Goal: Communication & Community: Answer question/provide support

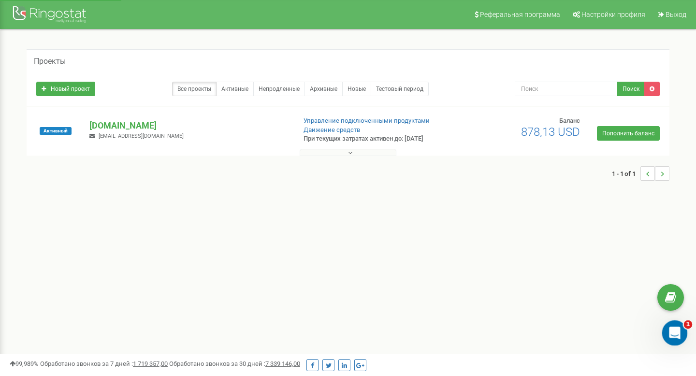
click at [671, 334] on icon "Открыть службу сообщений Intercom" at bounding box center [673, 332] width 16 height 16
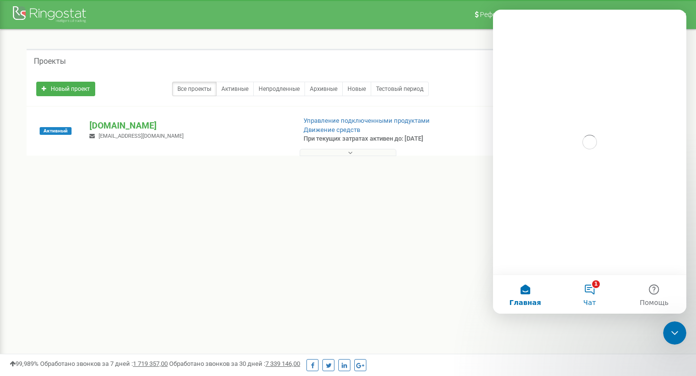
click at [587, 297] on button "1 Чат" at bounding box center [589, 294] width 64 height 39
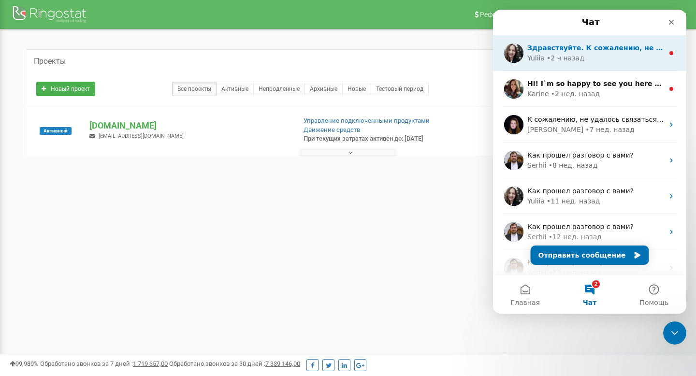
click at [574, 58] on div "• 2 ч назад" at bounding box center [565, 58] width 38 height 10
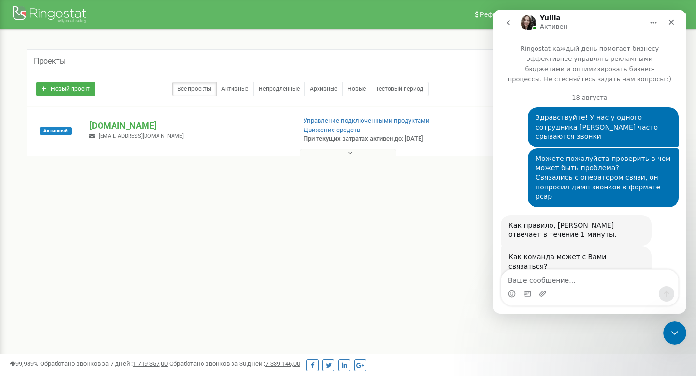
scroll to position [72, 0]
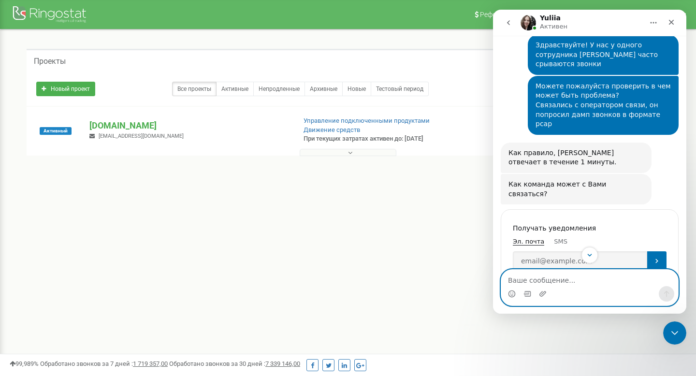
paste textarea "[DATE] 09:39"
type textarea "[DATE] 09:39 -"
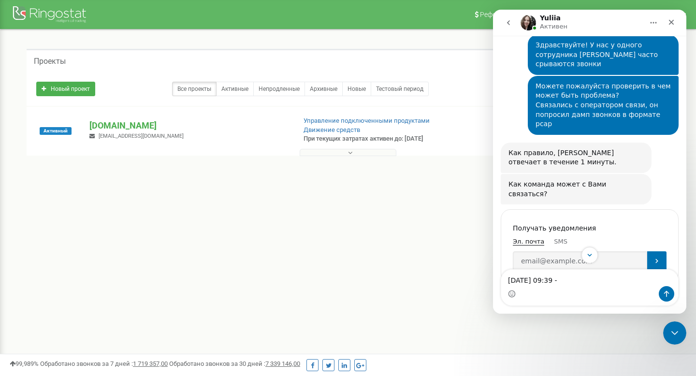
click at [116, 119] on div "Активный [DOMAIN_NAME] [EMAIL_ADDRESS][DOMAIN_NAME] Управление подключенными пр…" at bounding box center [348, 135] width 638 height 39
click at [116, 130] on p "[DOMAIN_NAME]" at bounding box center [188, 125] width 198 height 13
click at [100, 164] on div at bounding box center [347, 171] width 623 height 30
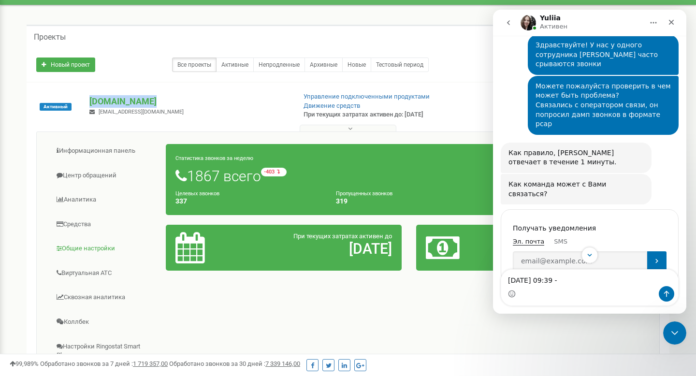
scroll to position [30, 0]
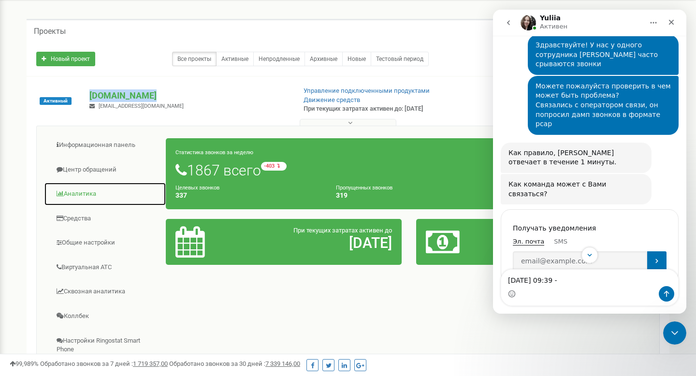
click at [81, 194] on link "Аналитика" at bounding box center [105, 194] width 122 height 24
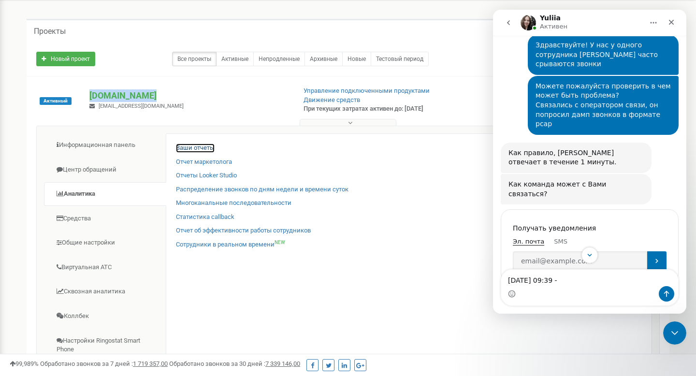
click at [185, 149] on link "Ваши отчеты" at bounding box center [195, 148] width 39 height 9
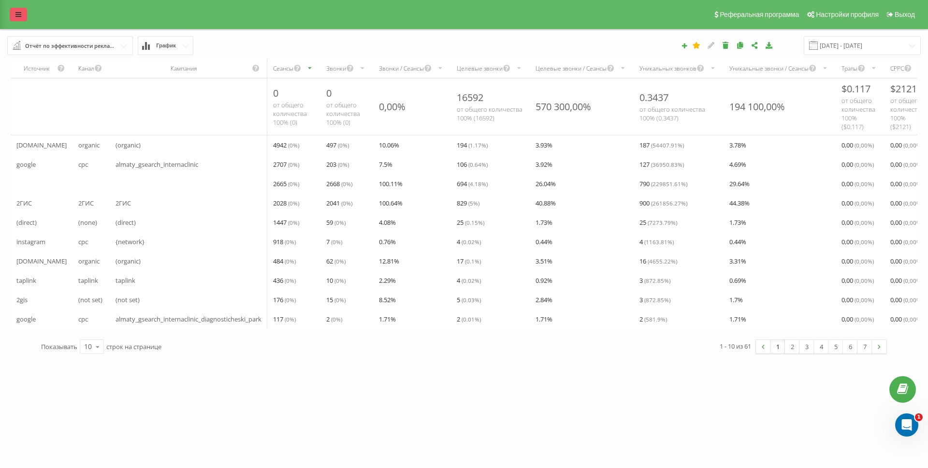
click at [24, 15] on link at bounding box center [18, 15] width 17 height 14
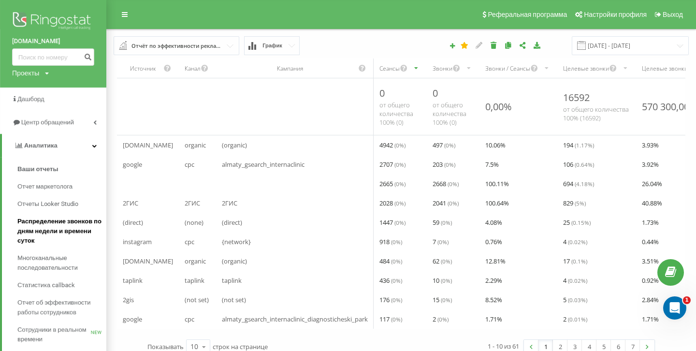
scroll to position [121, 0]
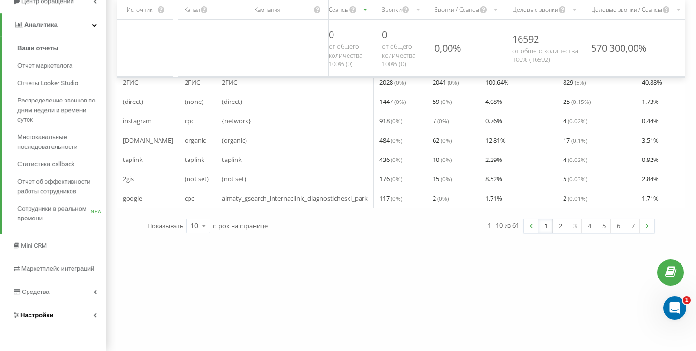
click at [98, 313] on link "Настройки" at bounding box center [53, 314] width 106 height 23
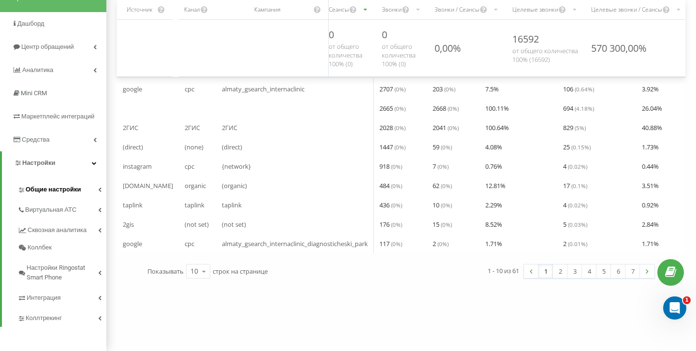
click at [96, 187] on link "Общие настройки" at bounding box center [61, 188] width 89 height 20
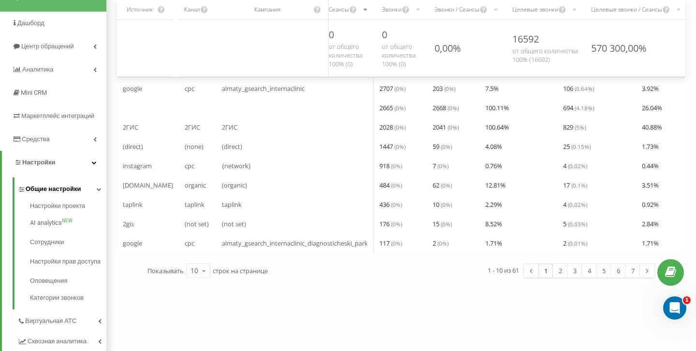
click at [97, 187] on icon at bounding box center [99, 189] width 5 height 5
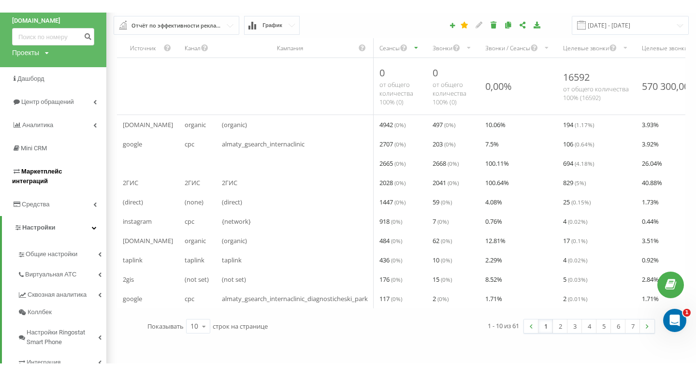
scroll to position [0, 0]
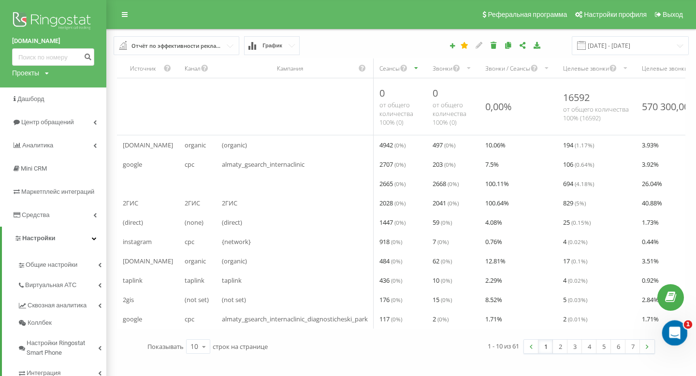
click at [676, 341] on div "Открыть службу сообщений Intercom" at bounding box center [673, 332] width 32 height 32
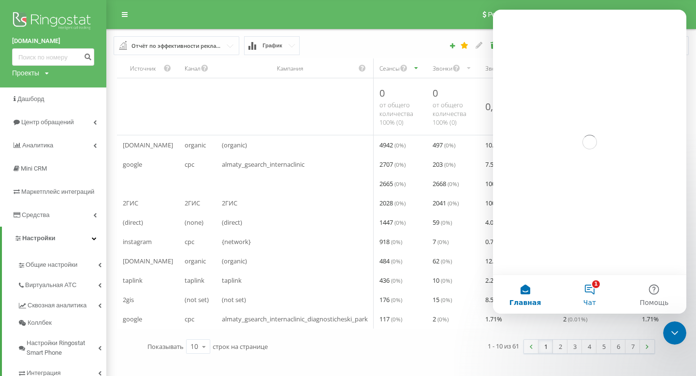
click at [591, 289] on button "1 Чат" at bounding box center [589, 294] width 64 height 39
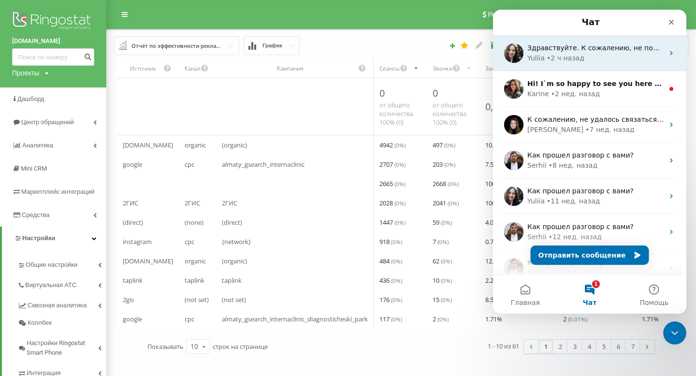
click at [570, 56] on div "• 2 ч назад" at bounding box center [565, 58] width 38 height 10
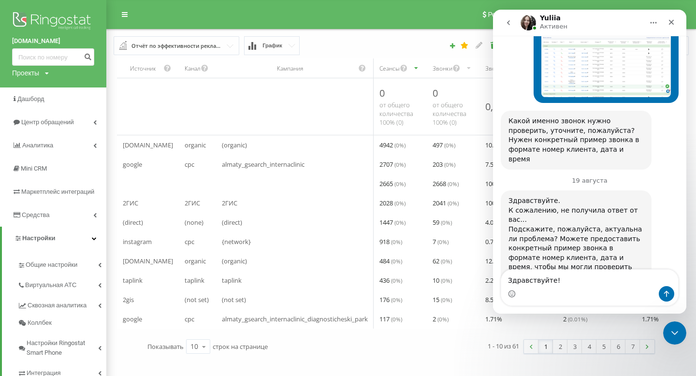
scroll to position [637, 0]
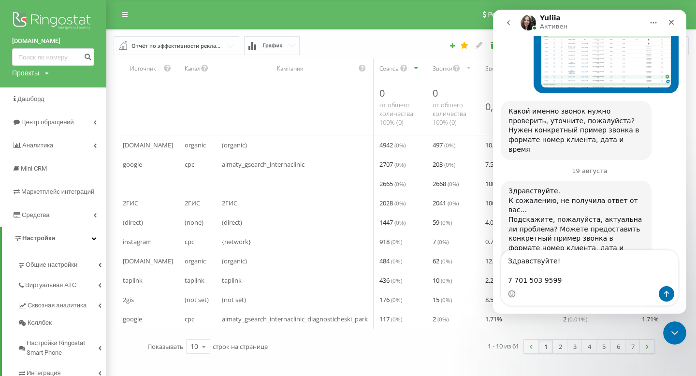
click at [507, 278] on textarea "Здравствуйте! 7 701 503 9599" at bounding box center [589, 268] width 177 height 36
click at [580, 285] on textarea "Здравствуйте! +7 701 503 9599" at bounding box center [589, 268] width 177 height 36
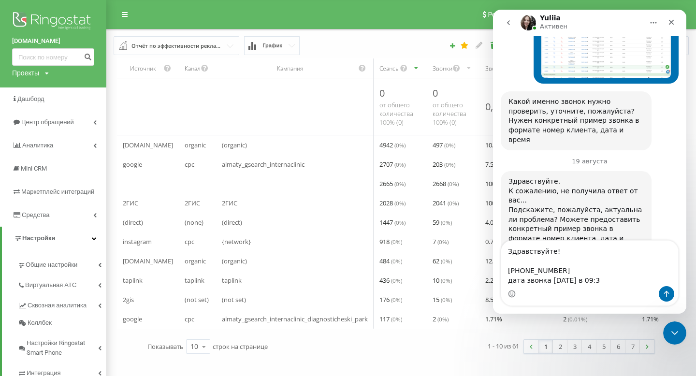
type textarea "Здравствуйте! +7 701 503 9599 дата звонка 19 августа в 09:39"
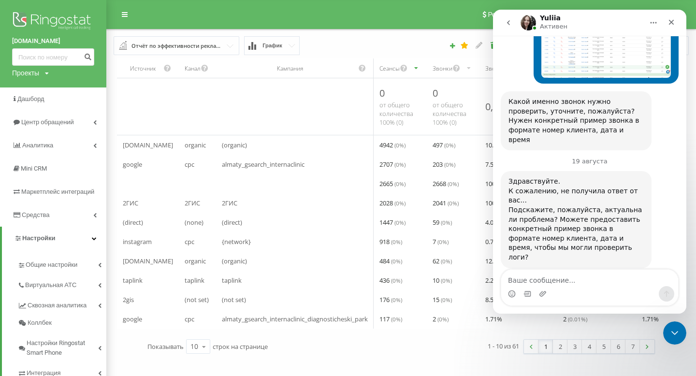
scroll to position [671, 0]
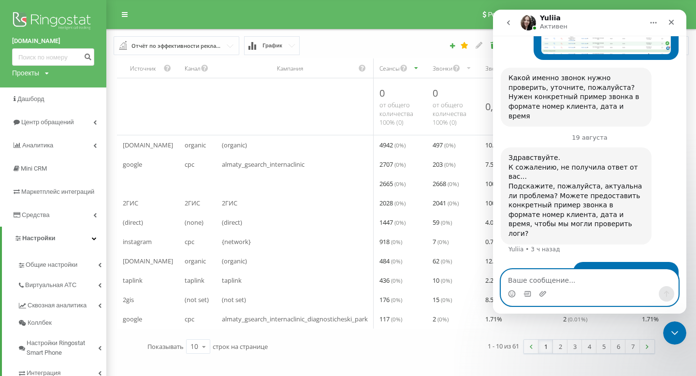
paste textarea "7 700 973 2395"
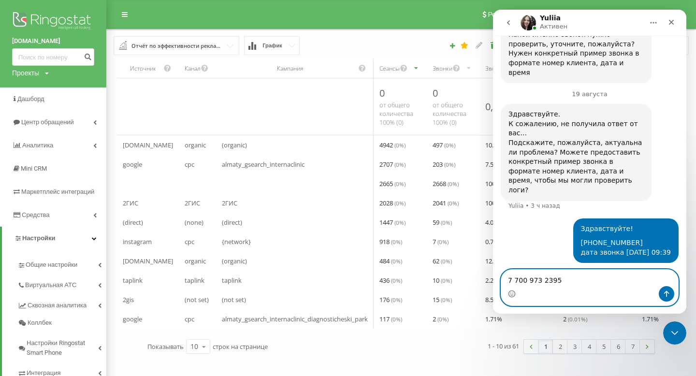
scroll to position [718, 0]
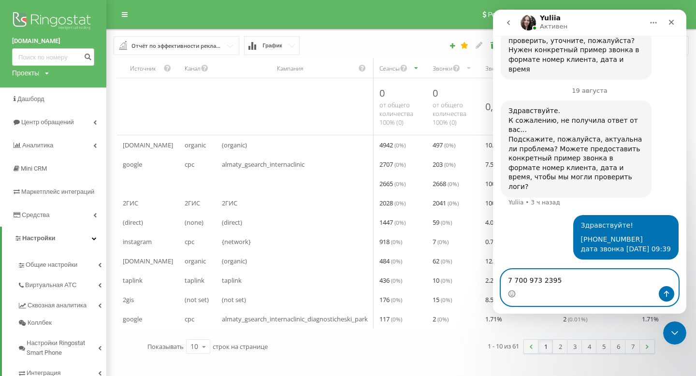
click at [504, 274] on textarea "7 700 973 2395" at bounding box center [589, 278] width 177 height 16
click at [527, 282] on textarea "+7 700 973 2395" at bounding box center [589, 278] width 177 height 16
type textarea "+7 700 973 2395 19 августа в 10:39"
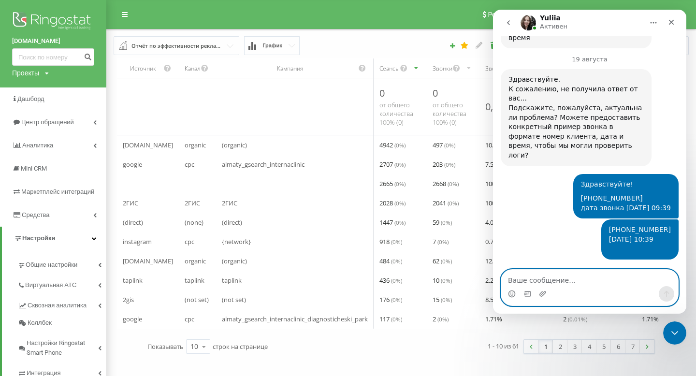
scroll to position [750, 0]
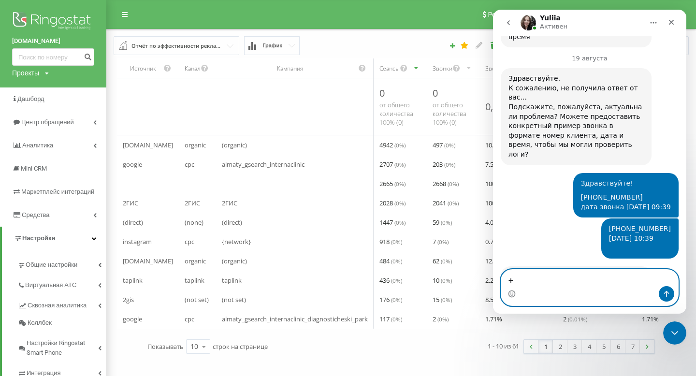
paste textarea "7 777 336 6778"
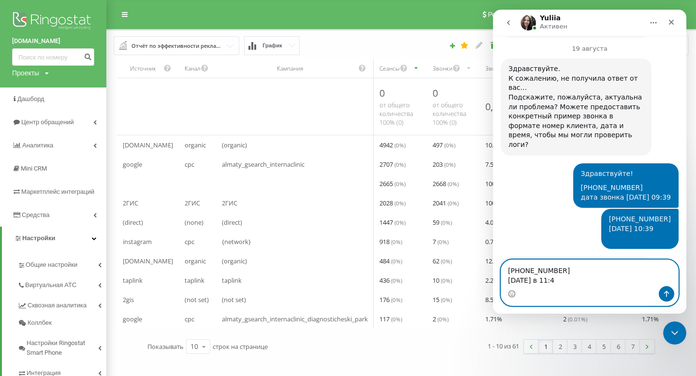
type textarea "+7 777 336 6778 19 августа в 11:48"
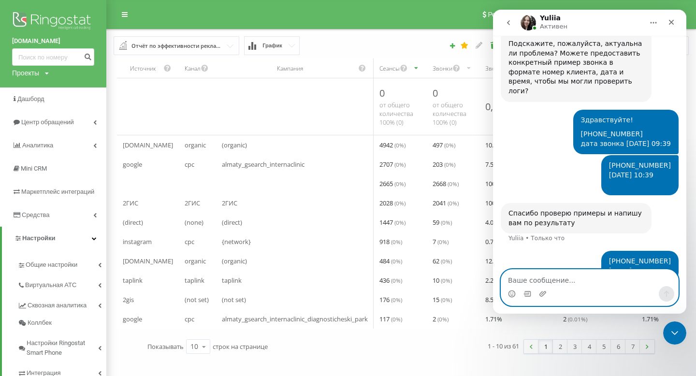
scroll to position [788, 0]
